Goal: Transaction & Acquisition: Purchase product/service

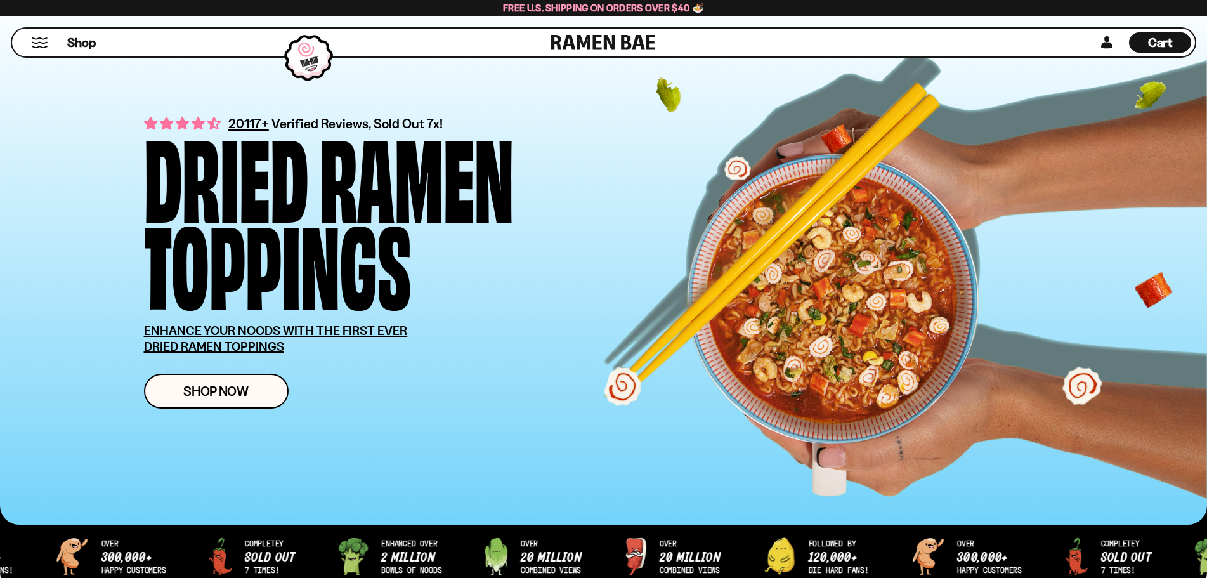
scroll to position [127, 0]
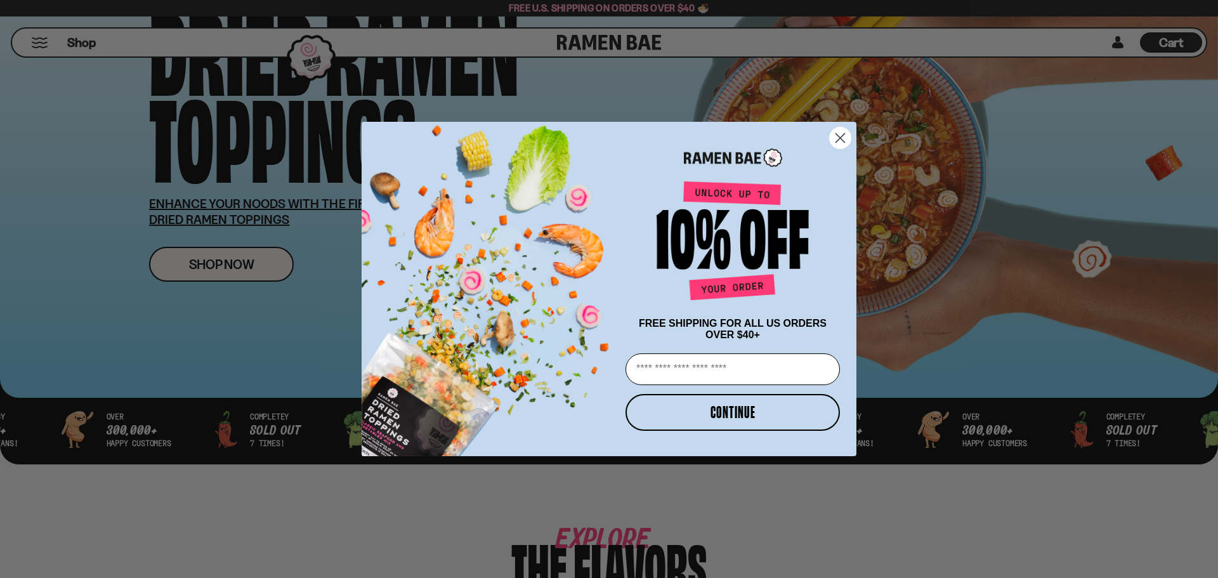
click at [840, 136] on icon "Close dialog" at bounding box center [840, 138] width 22 height 22
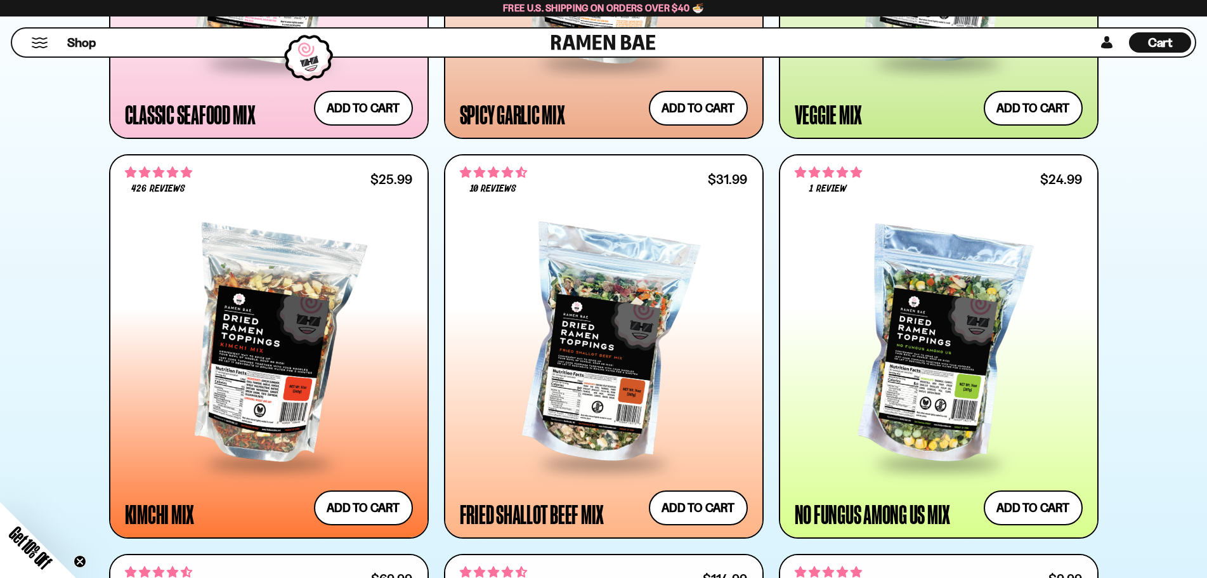
scroll to position [888, 0]
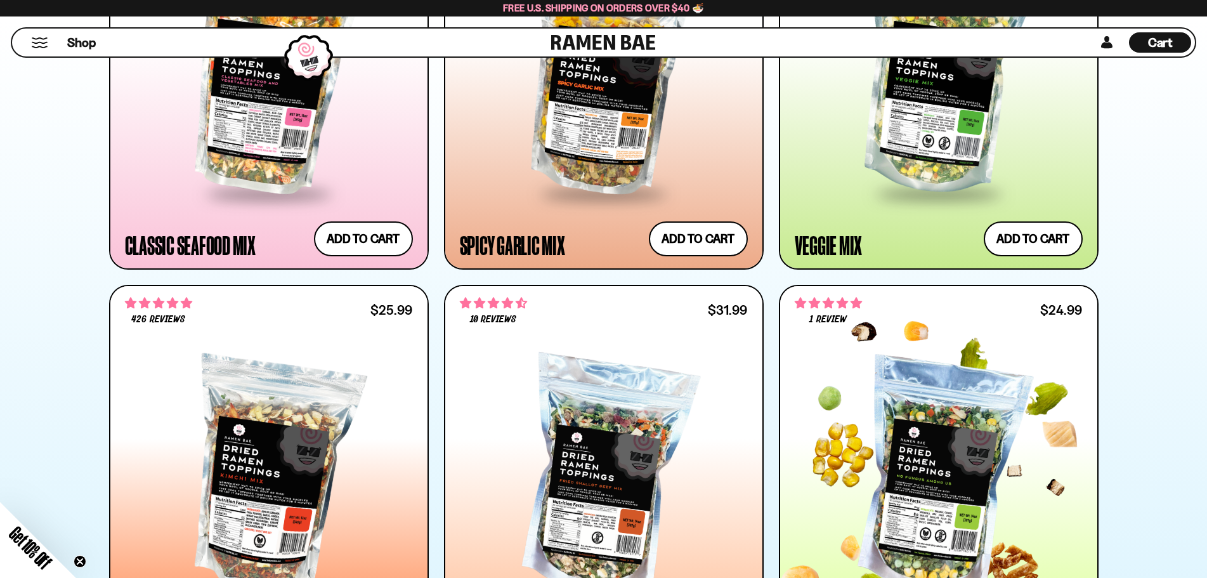
click at [934, 420] on div at bounding box center [939, 477] width 288 height 231
